Goal: Task Accomplishment & Management: Use online tool/utility

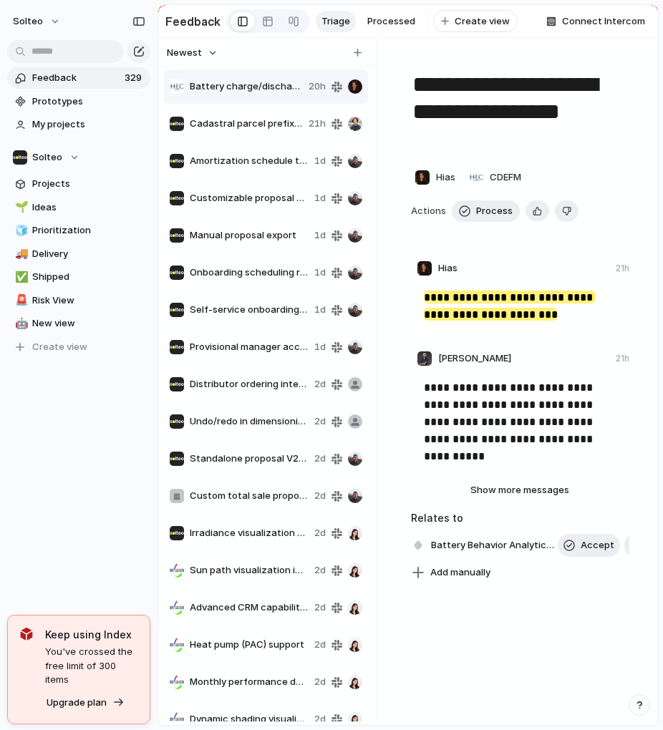
click at [248, 158] on span "Amortization schedule table" at bounding box center [249, 161] width 119 height 14
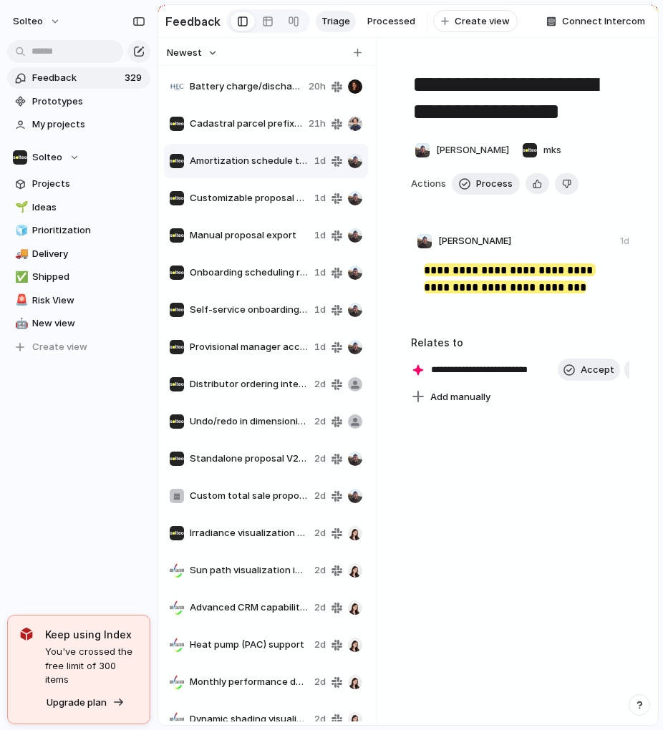
click at [241, 205] on span "Customizable proposal templates" at bounding box center [249, 198] width 119 height 14
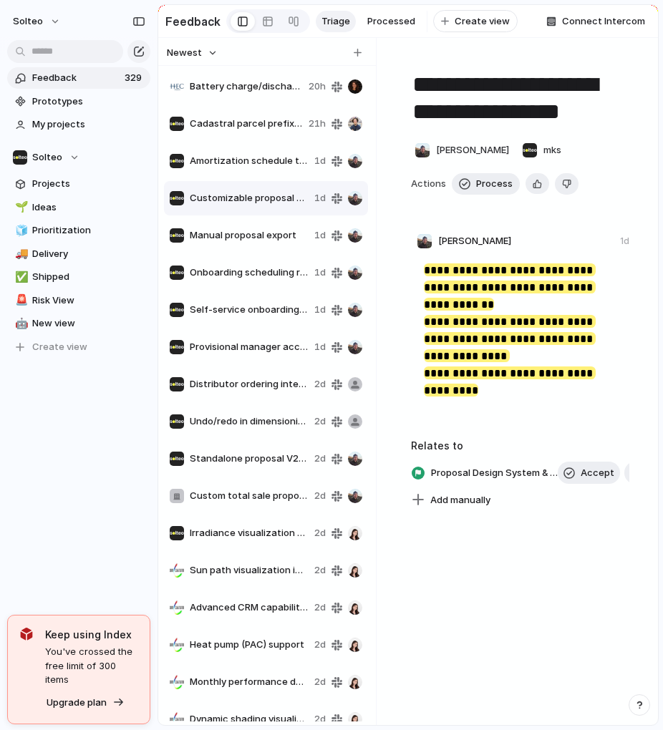
click at [240, 228] on div "Manual proposal export" at bounding box center [239, 235] width 139 height 14
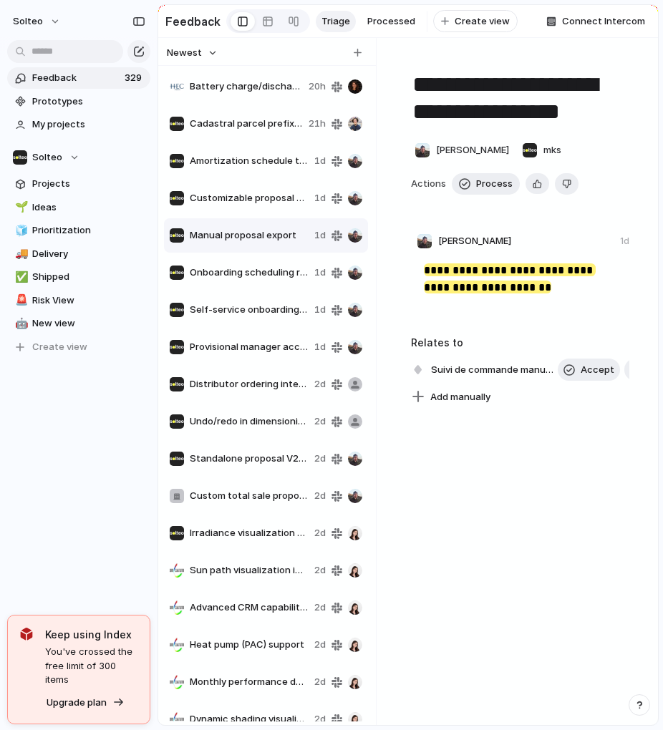
click at [251, 202] on span "Customizable proposal templates" at bounding box center [249, 198] width 119 height 14
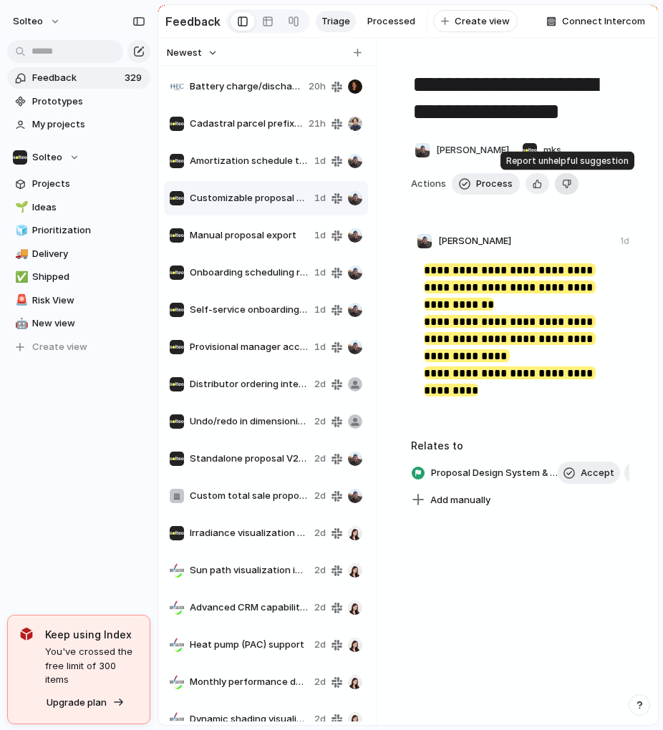
click at [569, 186] on button "Delete" at bounding box center [567, 183] width 24 height 21
click at [233, 158] on span "Amortization schedule table" at bounding box center [249, 161] width 119 height 14
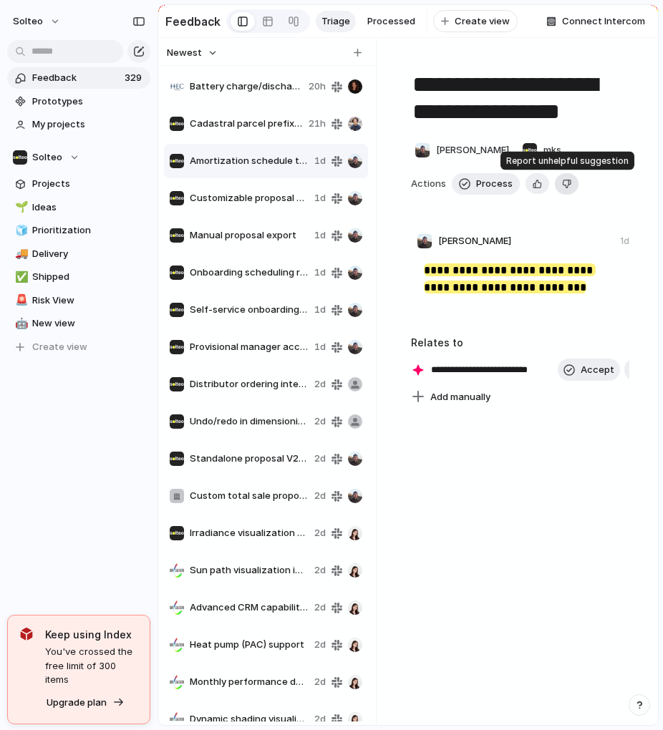
click at [565, 185] on div "button" at bounding box center [566, 184] width 9 height 14
click at [263, 122] on span "Cadastral parcel prefix support" at bounding box center [246, 124] width 113 height 14
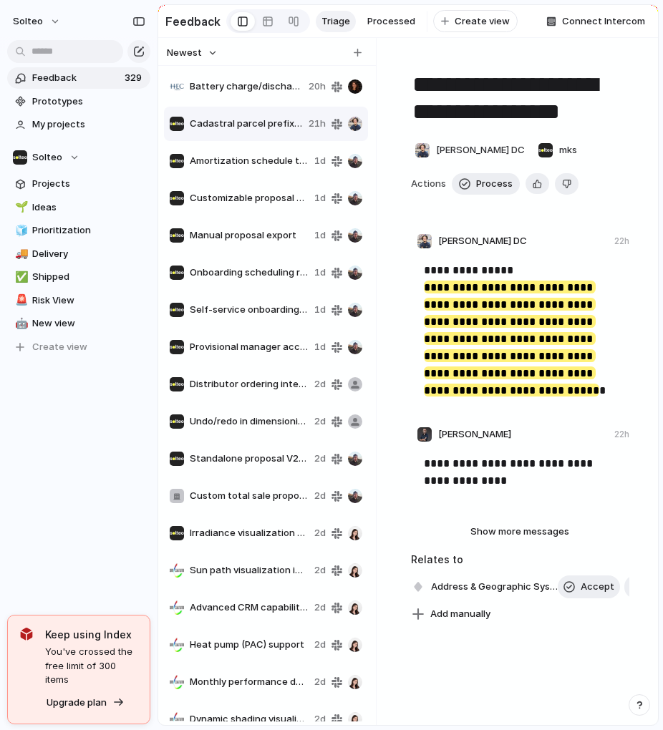
click at [258, 272] on span "Onboarding scheduling reminders and escalation" at bounding box center [249, 273] width 119 height 14
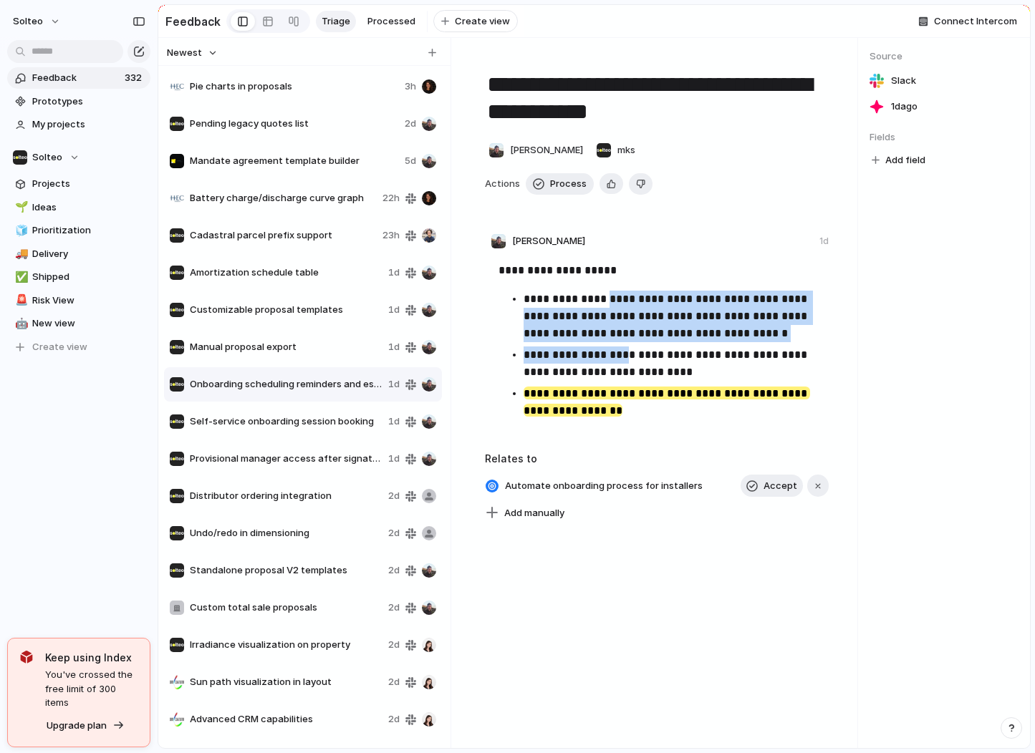
drag, startPoint x: 594, startPoint y: 301, endPoint x: 616, endPoint y: 362, distance: 64.8
click at [616, 361] on ul "**********" at bounding box center [658, 355] width 321 height 129
click at [616, 362] on p "**********" at bounding box center [670, 364] width 294 height 34
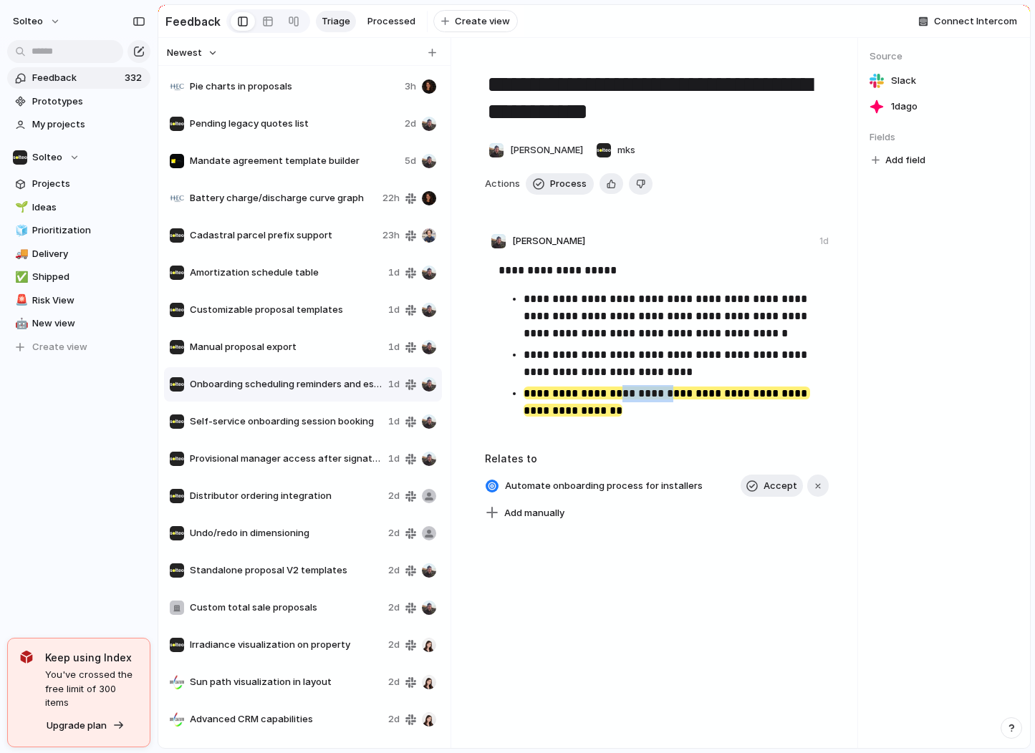
drag, startPoint x: 618, startPoint y: 391, endPoint x: 666, endPoint y: 399, distance: 48.7
click at [666, 398] on mark "**********" at bounding box center [666, 402] width 286 height 30
click at [213, 423] on span "Self-service onboarding session booking" at bounding box center [286, 422] width 193 height 14
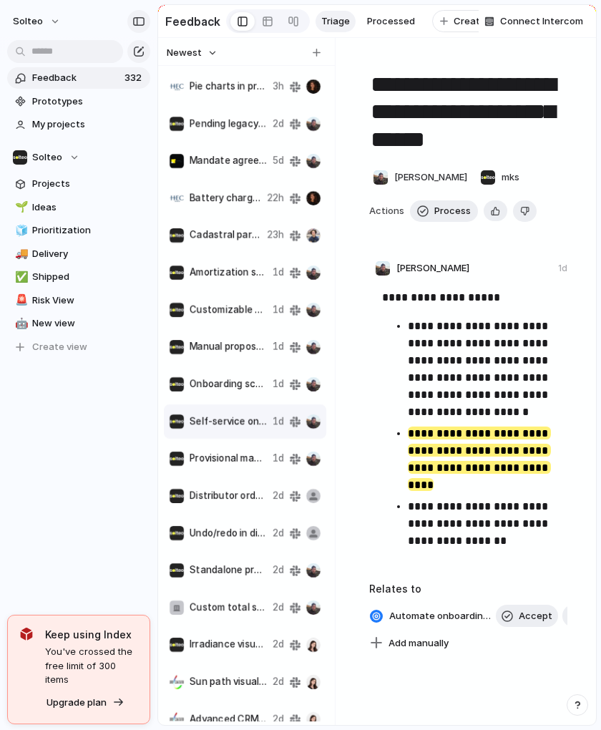
click at [137, 22] on div "button" at bounding box center [138, 21] width 13 height 10
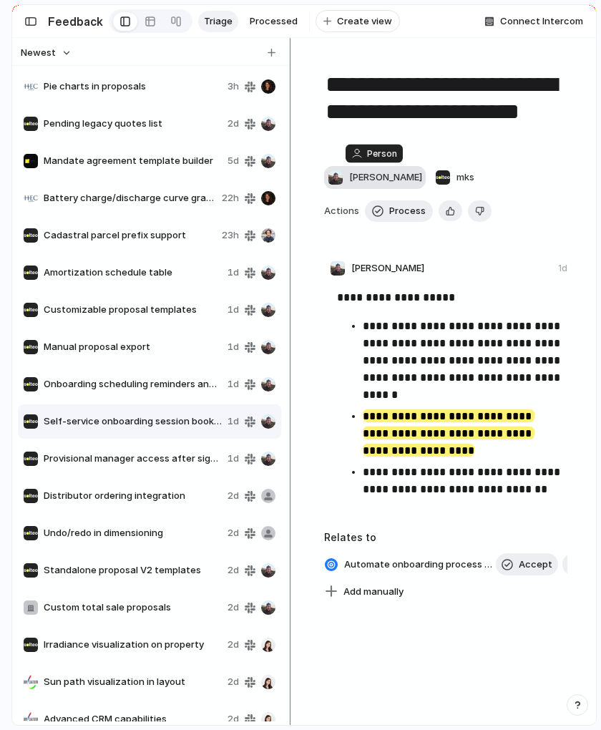
drag, startPoint x: 277, startPoint y: 178, endPoint x: 357, endPoint y: 184, distance: 80.4
click at [357, 184] on div "**********" at bounding box center [304, 381] width 584 height 687
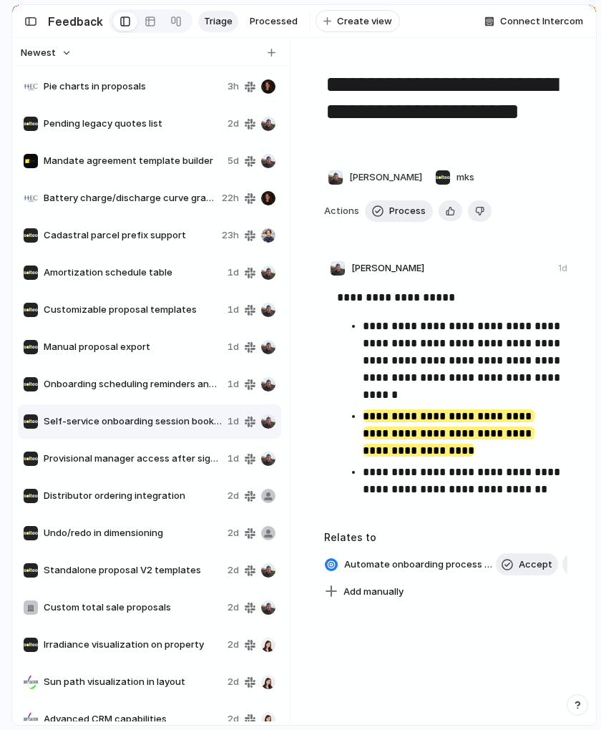
click at [108, 462] on span "Provisional manager access after signature" at bounding box center [133, 459] width 178 height 14
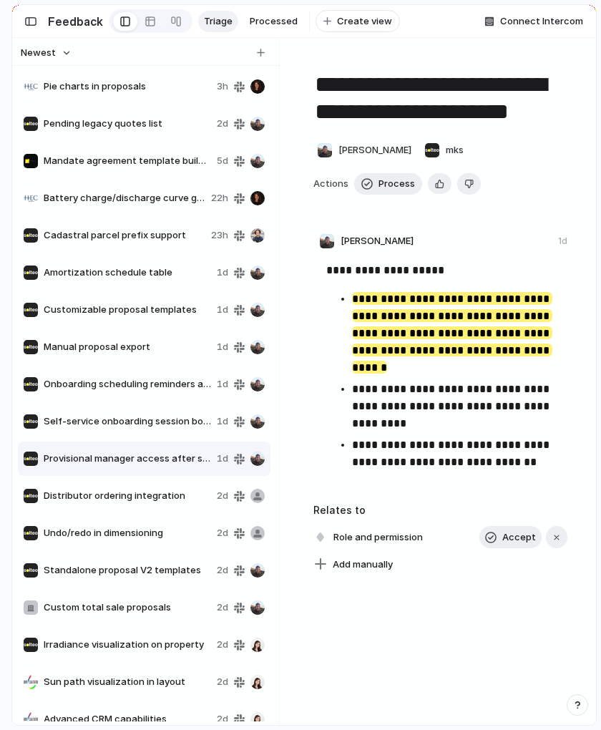
click at [153, 491] on span "Distributor ordering integration" at bounding box center [128, 496] width 168 height 14
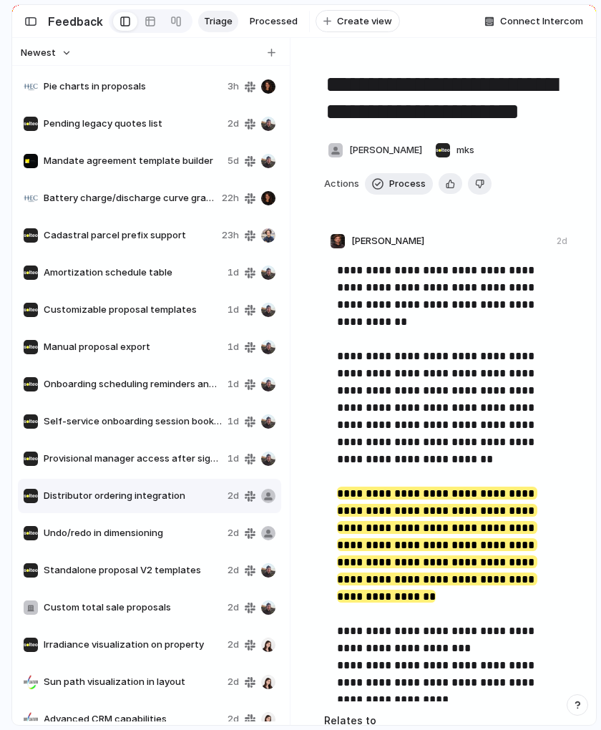
click at [122, 535] on span "Undo/redo in dimensioning" at bounding box center [133, 533] width 178 height 14
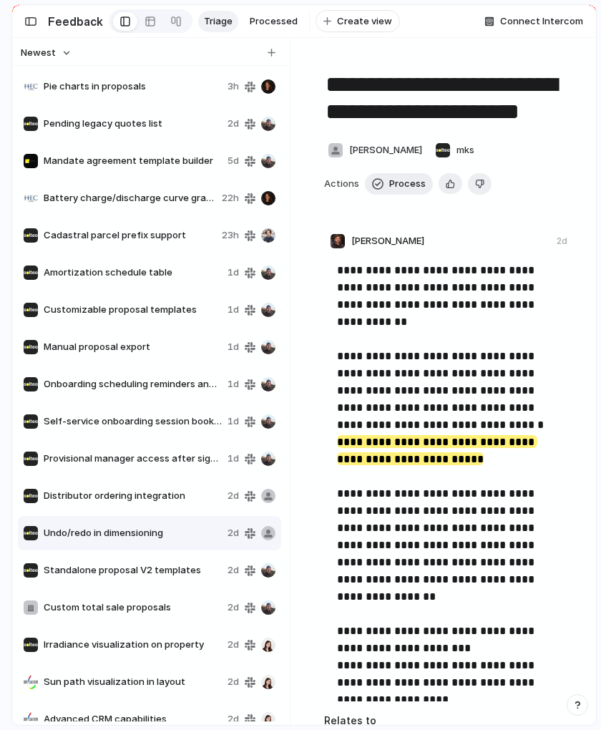
click at [136, 586] on div "Standalone proposal V2 templates 2d" at bounding box center [149, 570] width 263 height 34
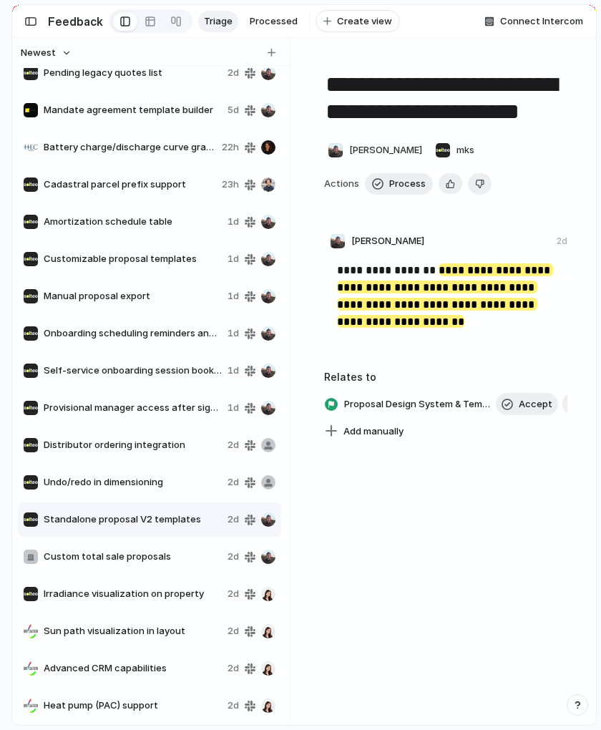
scroll to position [52, 0]
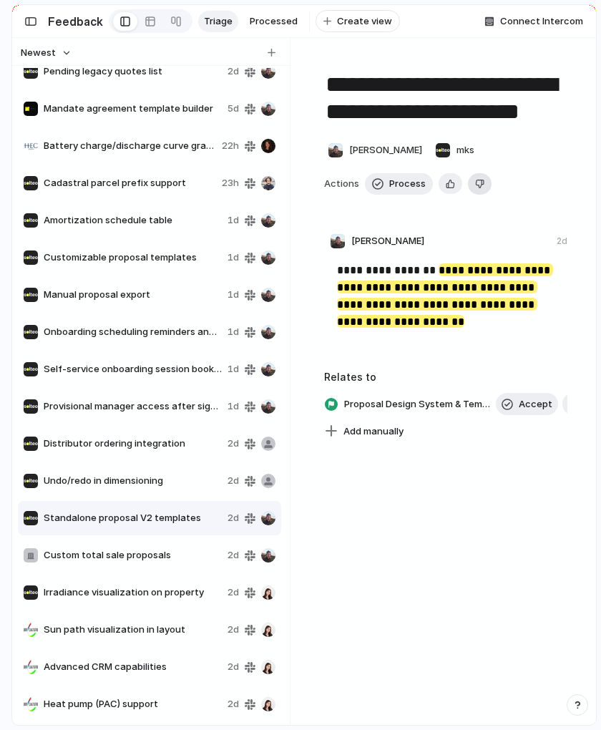
click at [477, 189] on div "button" at bounding box center [479, 184] width 9 height 14
click at [489, 189] on span "Delete" at bounding box center [504, 184] width 30 height 14
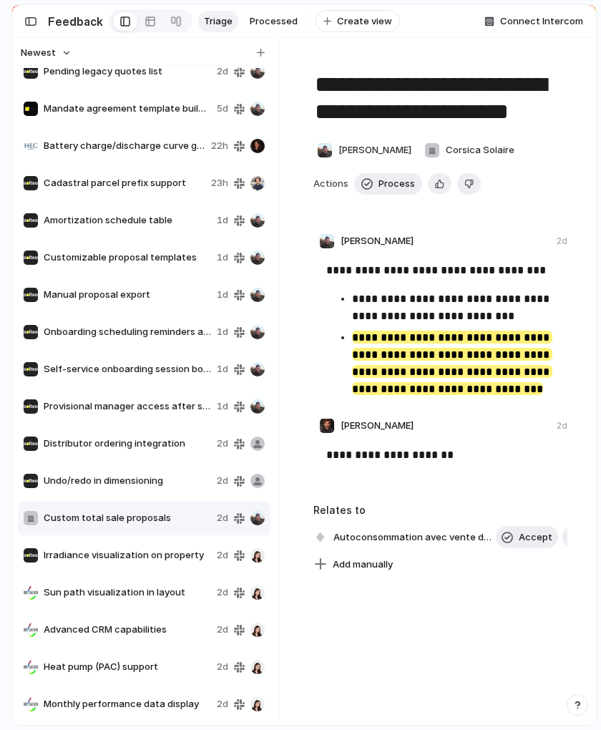
click at [143, 556] on span "Irradiance visualization on property" at bounding box center [128, 555] width 168 height 14
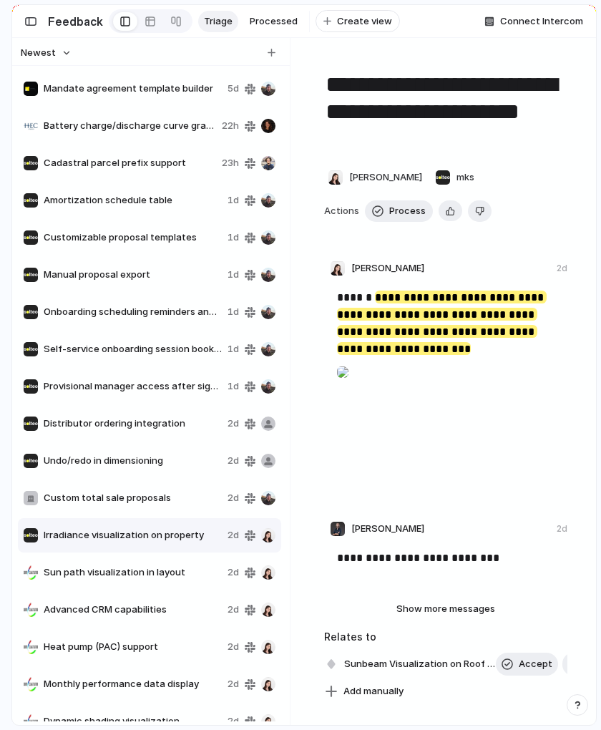
scroll to position [79, 0]
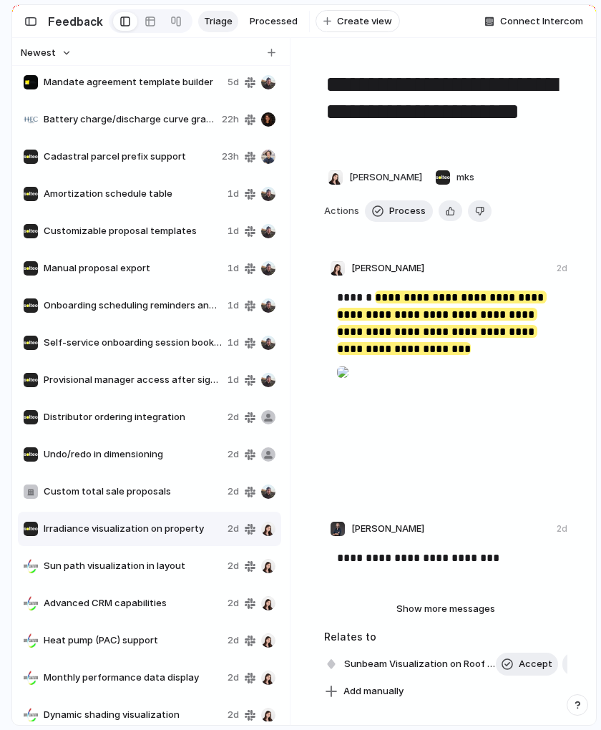
click at [106, 570] on span "Sun path visualization in layout" at bounding box center [133, 566] width 178 height 14
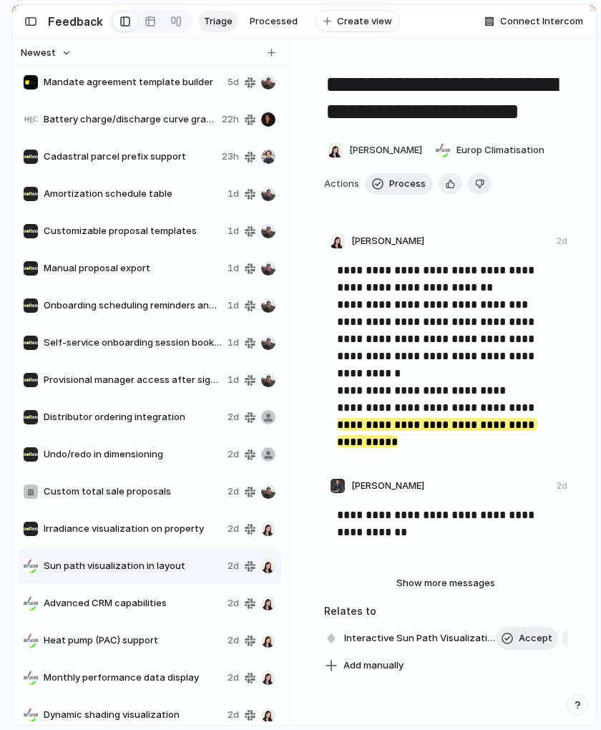
click at [106, 536] on div "Irradiance visualization on property 2d" at bounding box center [149, 529] width 263 height 34
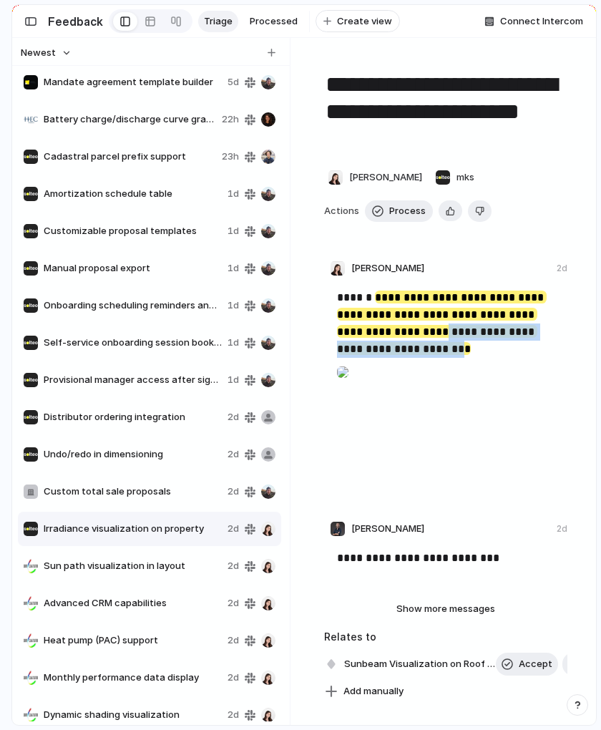
drag, startPoint x: 399, startPoint y: 349, endPoint x: 383, endPoint y: 331, distance: 23.3
click at [383, 331] on mark "**********" at bounding box center [442, 323] width 210 height 64
copy mark "**********"
click at [449, 218] on button "button" at bounding box center [451, 210] width 24 height 21
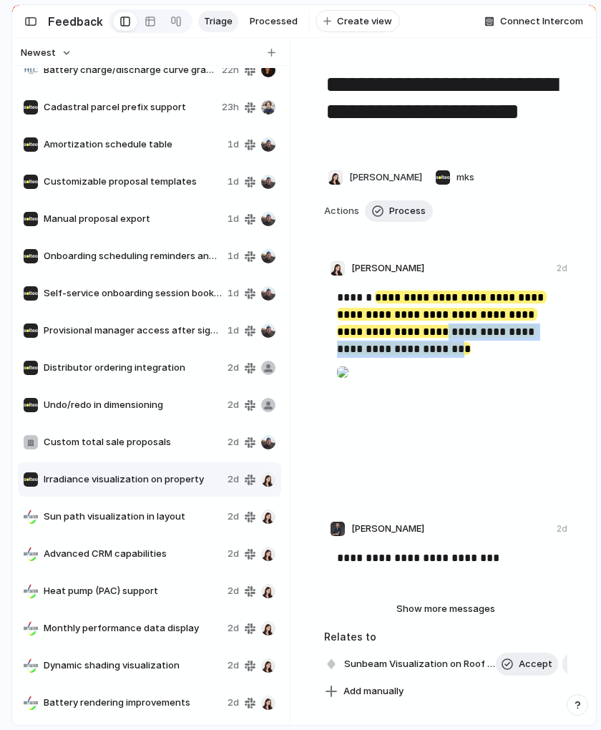
scroll to position [130, 0]
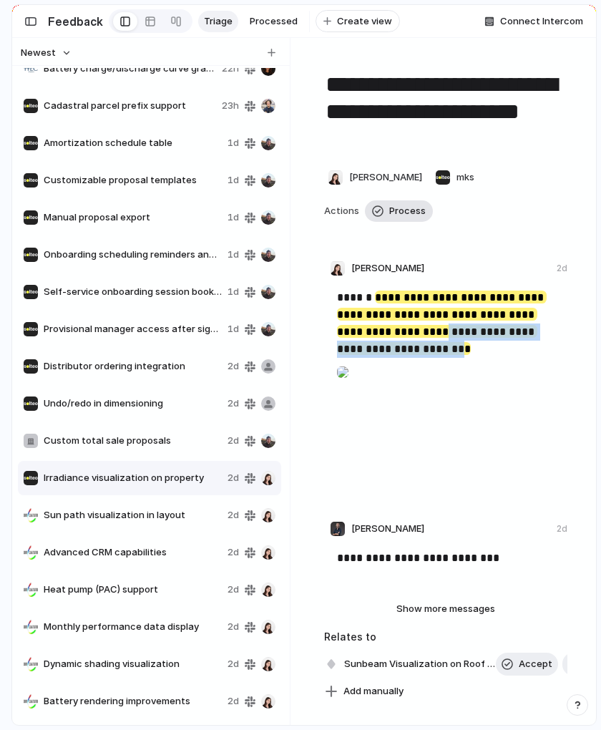
click at [409, 213] on span "Process" at bounding box center [407, 211] width 37 height 14
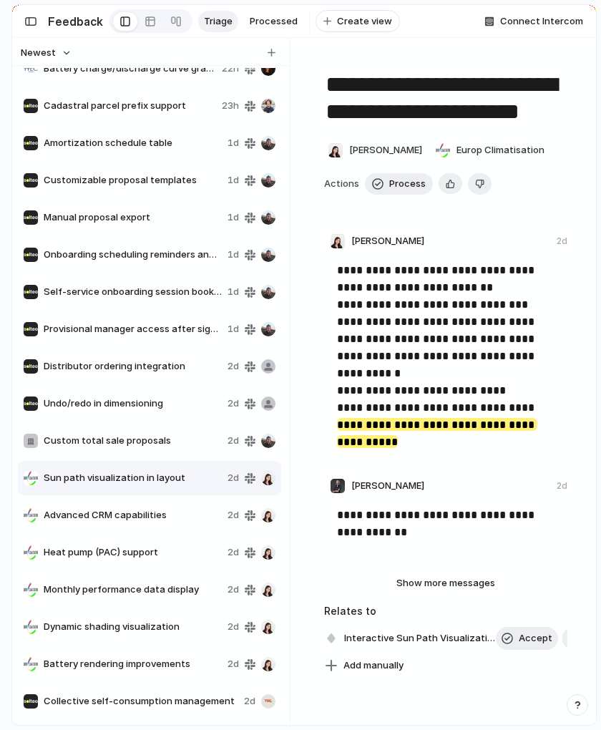
click at [120, 480] on span "Sun path visualization in layout" at bounding box center [133, 478] width 178 height 14
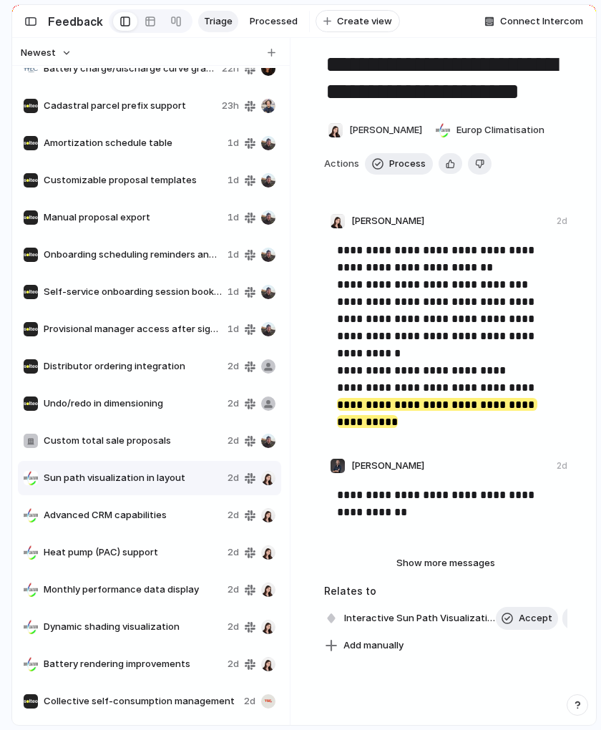
scroll to position [76, 0]
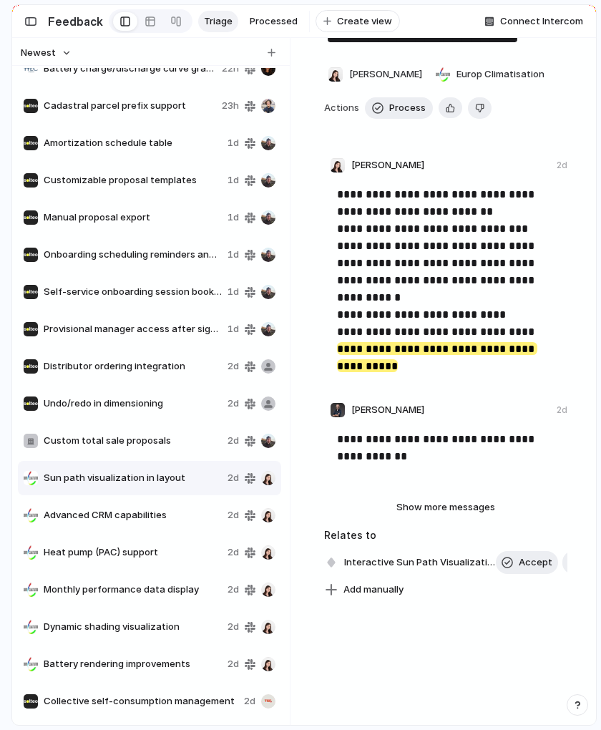
click at [125, 508] on span "Advanced CRM capabilities" at bounding box center [133, 515] width 178 height 14
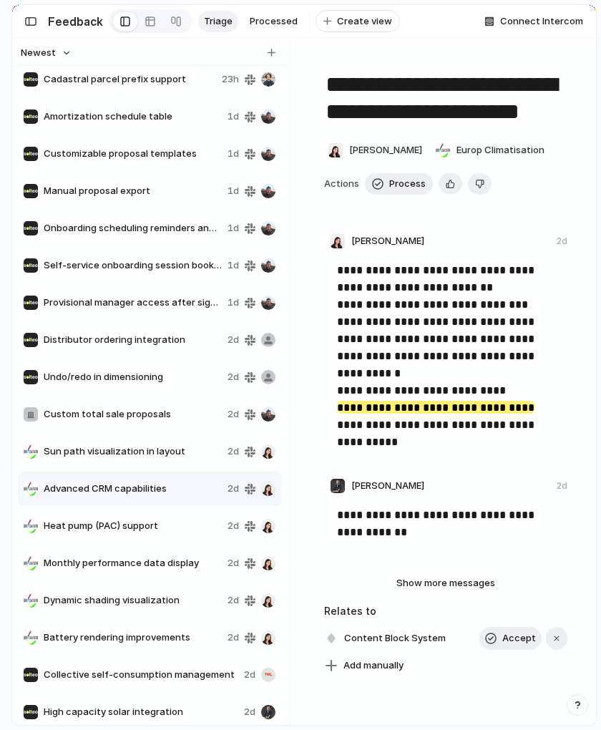
scroll to position [161, 0]
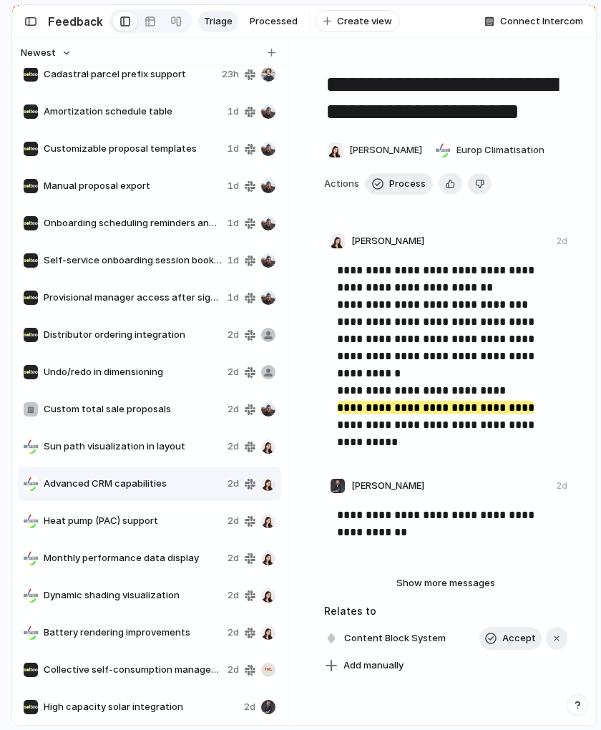
click at [140, 521] on span "Heat pump (PAC) support" at bounding box center [133, 521] width 178 height 14
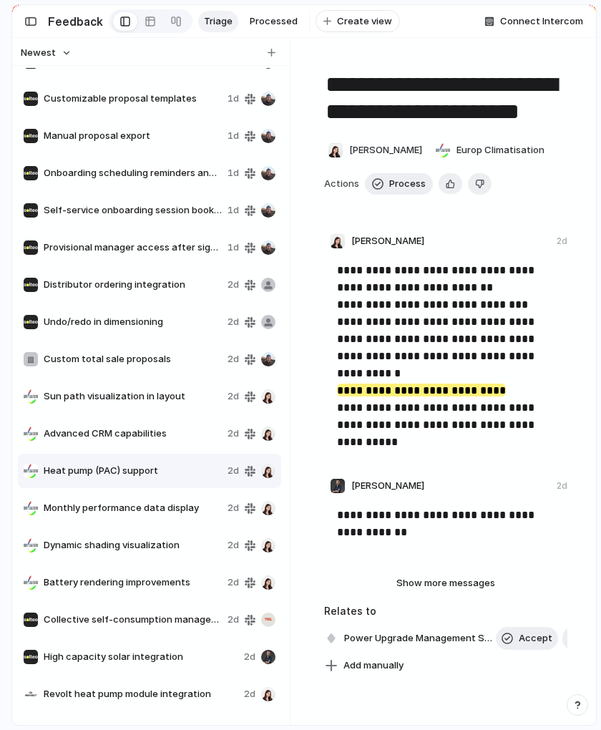
scroll to position [213, 0]
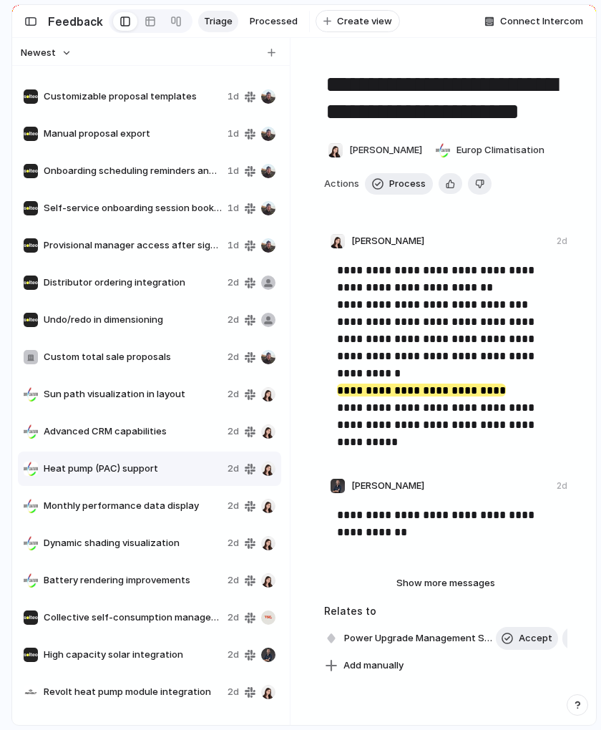
click at [142, 515] on div "Monthly performance data display 2d" at bounding box center [149, 506] width 263 height 34
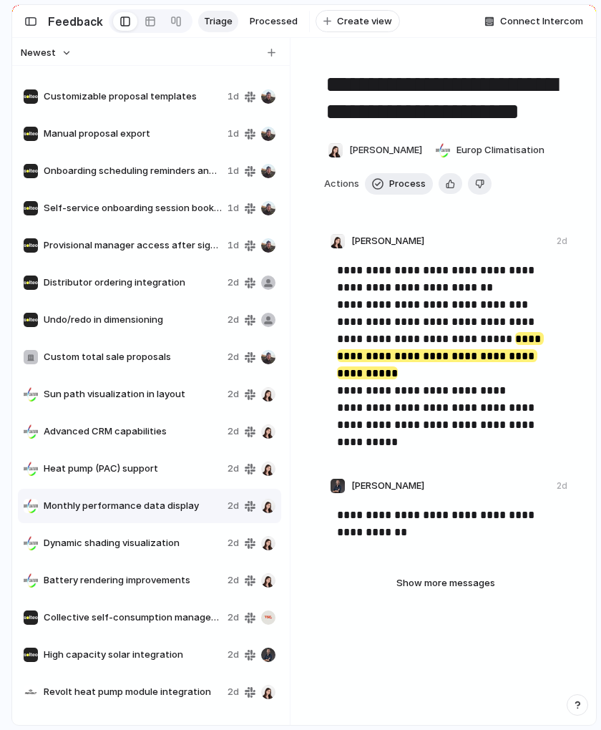
click at [155, 470] on span "Heat pump (PAC) support" at bounding box center [133, 469] width 178 height 14
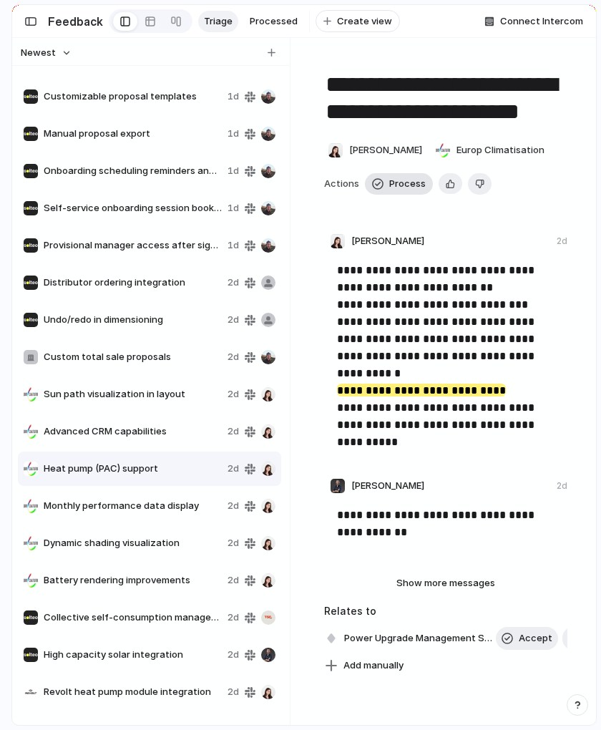
click at [412, 185] on span "Process" at bounding box center [407, 184] width 37 height 14
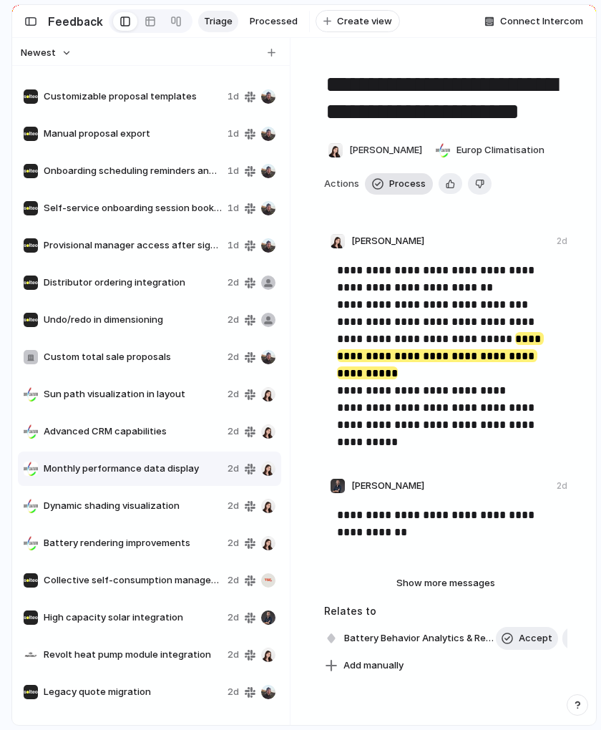
click at [406, 182] on span "Process" at bounding box center [407, 184] width 37 height 14
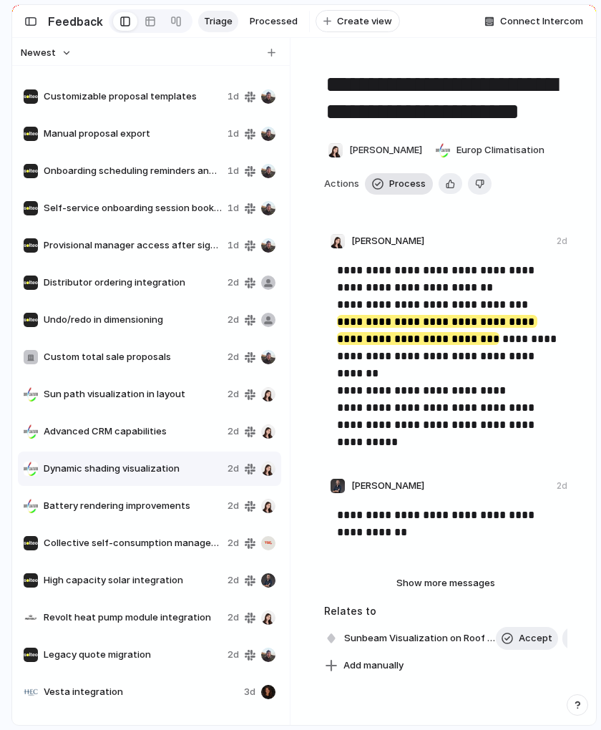
click at [406, 182] on span "Process" at bounding box center [407, 184] width 37 height 14
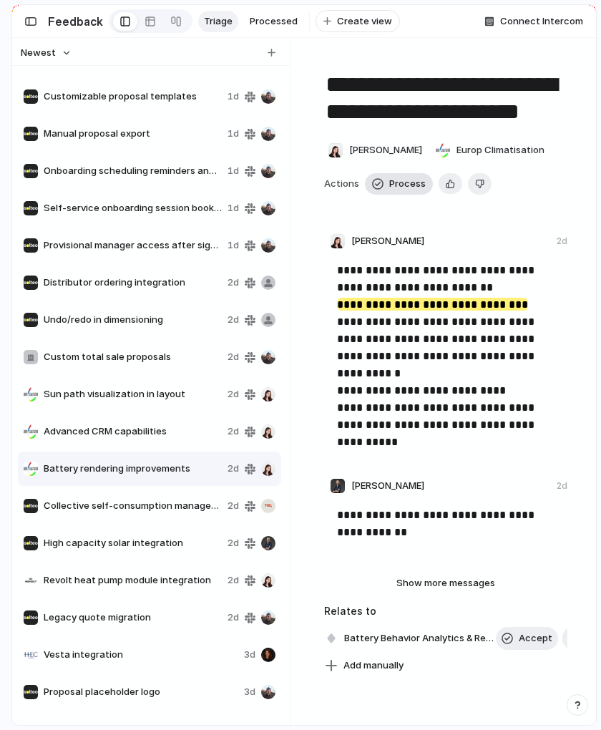
click at [406, 182] on span "Process" at bounding box center [407, 184] width 37 height 14
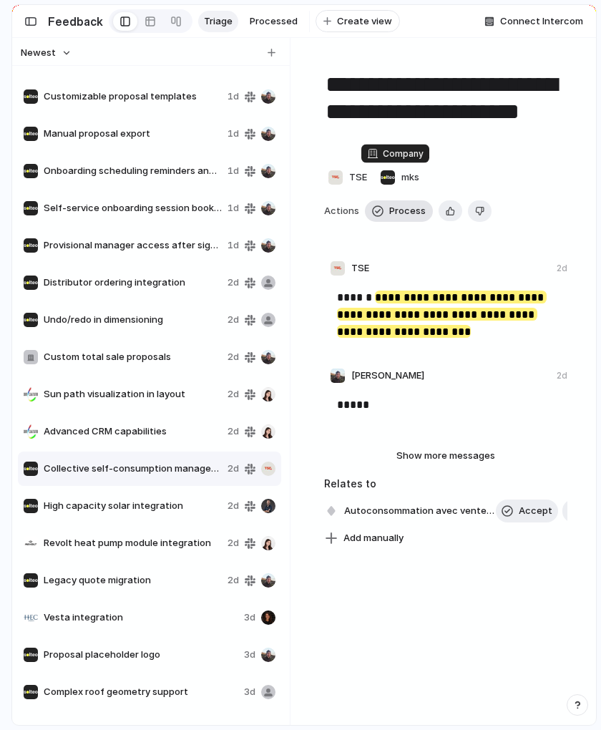
click at [406, 182] on span "mks" at bounding box center [411, 177] width 18 height 14
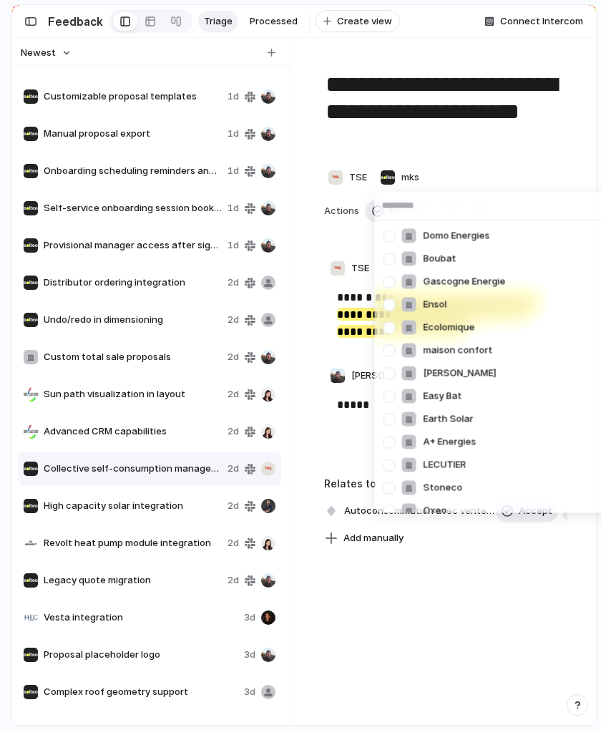
click at [473, 156] on div "Domo Energies Boubat Gascogne Energie Ensol Ecolomique maison confort Aj Confor…" at bounding box center [300, 365] width 601 height 730
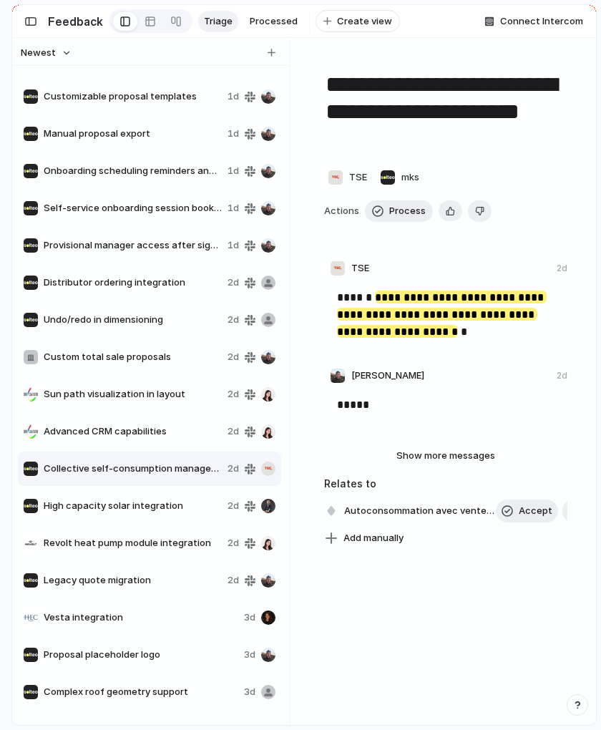
click at [369, 306] on p "**********" at bounding box center [450, 315] width 226 height 52
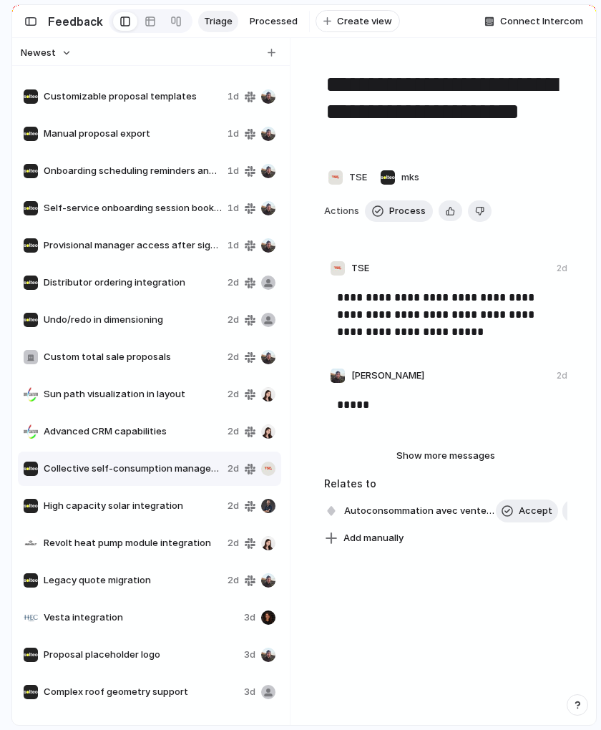
drag, startPoint x: 368, startPoint y: 297, endPoint x: 387, endPoint y: 331, distance: 38.5
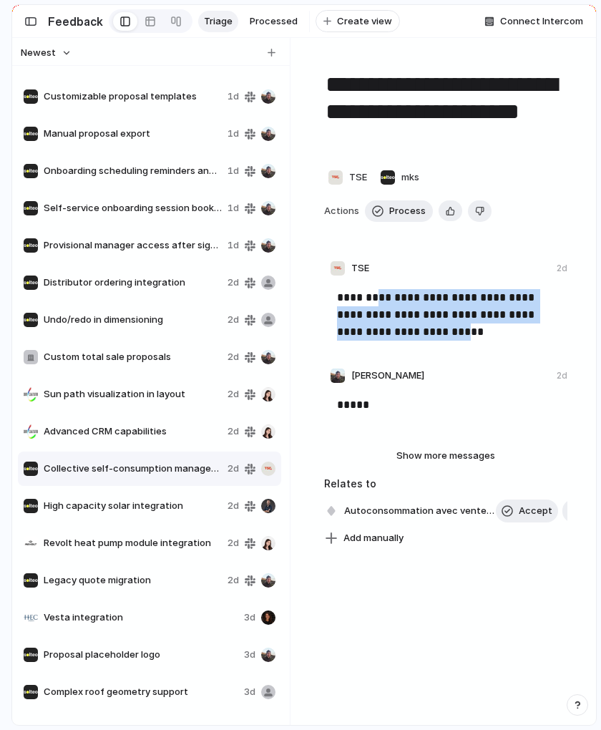
drag, startPoint x: 394, startPoint y: 334, endPoint x: 364, endPoint y: 299, distance: 46.2
click at [364, 299] on p "**********" at bounding box center [450, 315] width 226 height 52
copy p "**********"
click at [417, 209] on span "Process" at bounding box center [407, 211] width 37 height 14
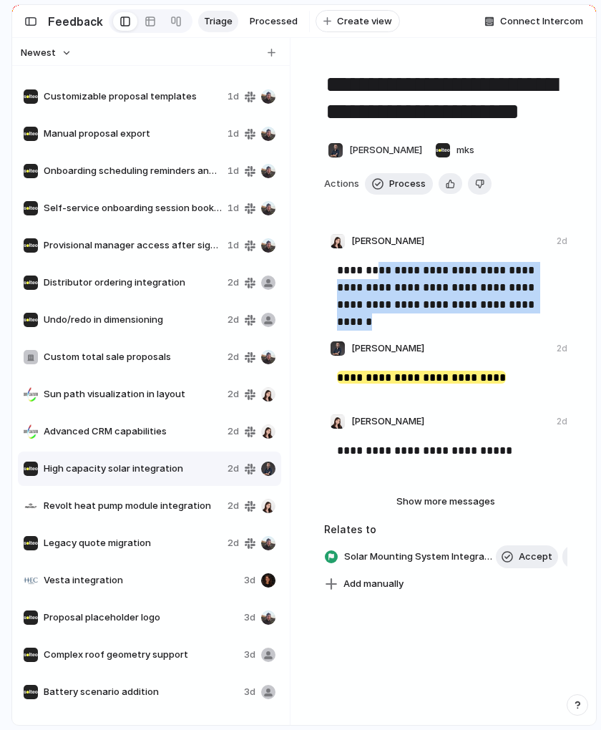
drag, startPoint x: 366, startPoint y: 268, endPoint x: 524, endPoint y: 306, distance: 162.9
click at [524, 306] on p "**********" at bounding box center [450, 288] width 226 height 52
copy p "**********"
